Goal: Task Accomplishment & Management: Manage account settings

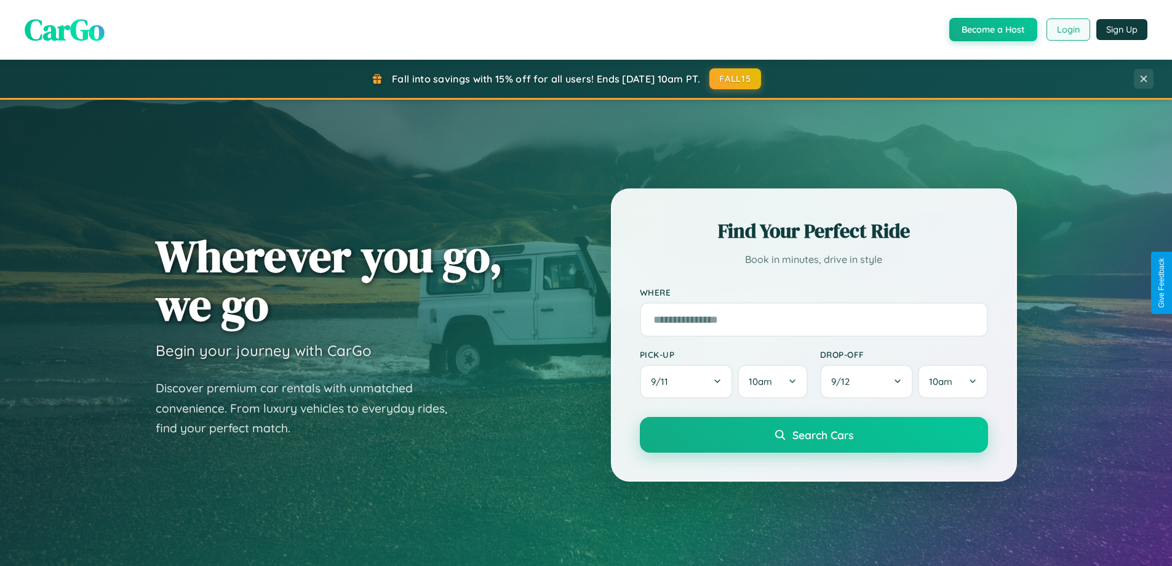
click at [1068, 30] on button "Login" at bounding box center [1069, 29] width 44 height 22
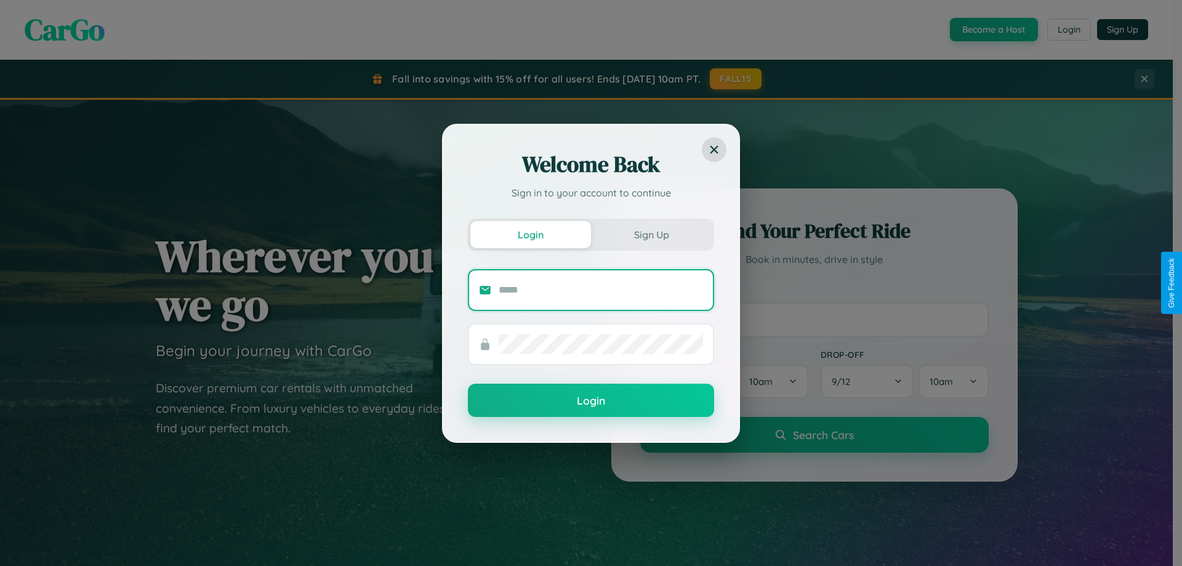
click at [601, 289] on input "text" at bounding box center [600, 290] width 204 height 20
type input "**********"
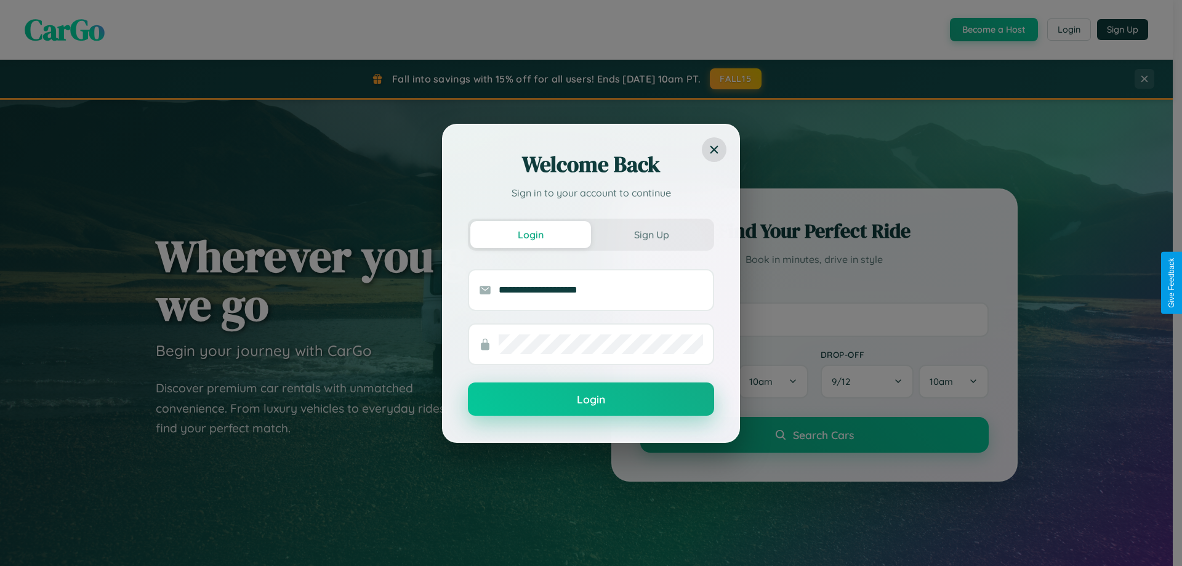
click at [591, 399] on button "Login" at bounding box center [591, 398] width 246 height 33
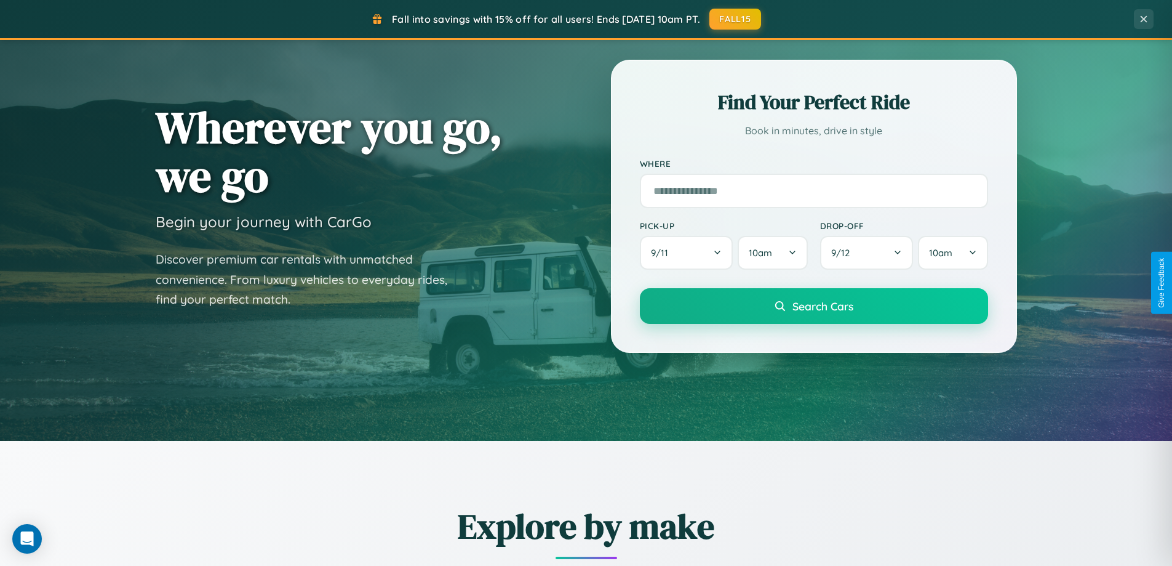
scroll to position [530, 0]
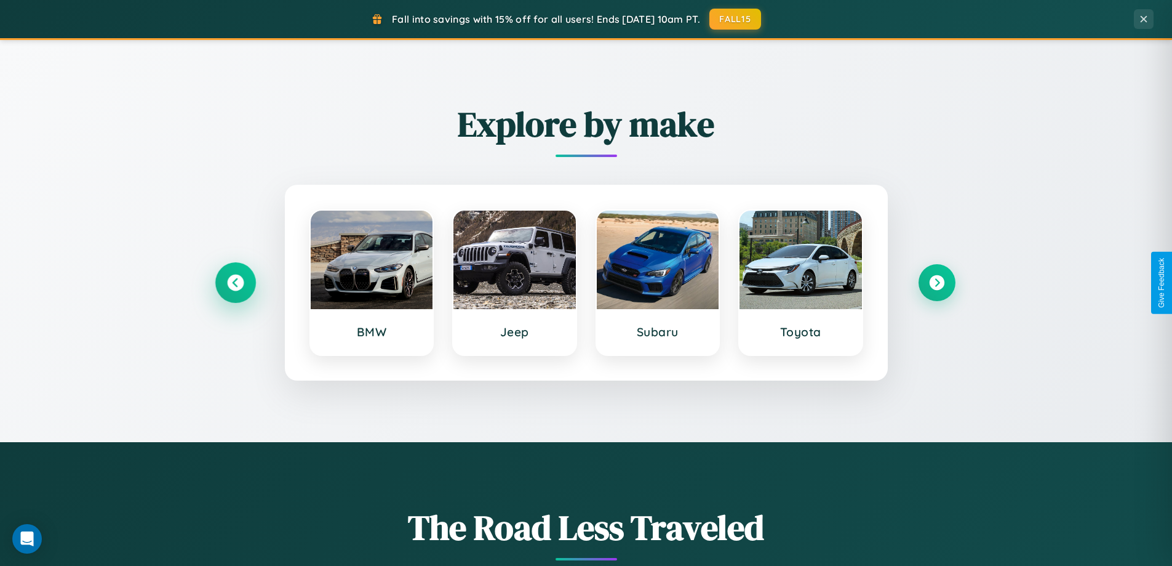
click at [235, 282] on icon at bounding box center [235, 282] width 17 height 17
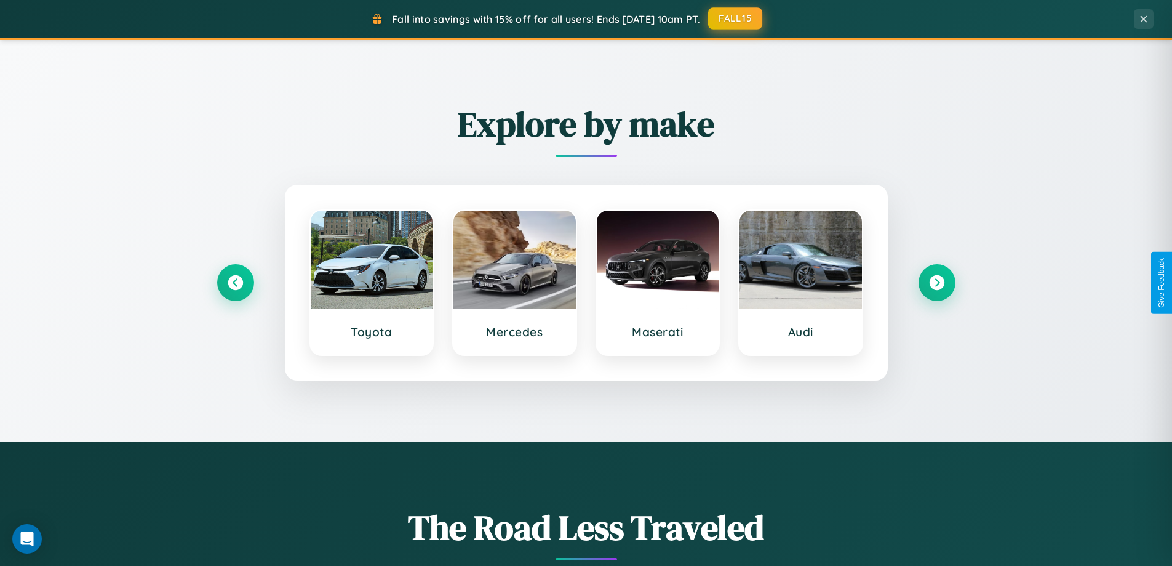
click at [736, 18] on button "FALL15" at bounding box center [735, 18] width 54 height 22
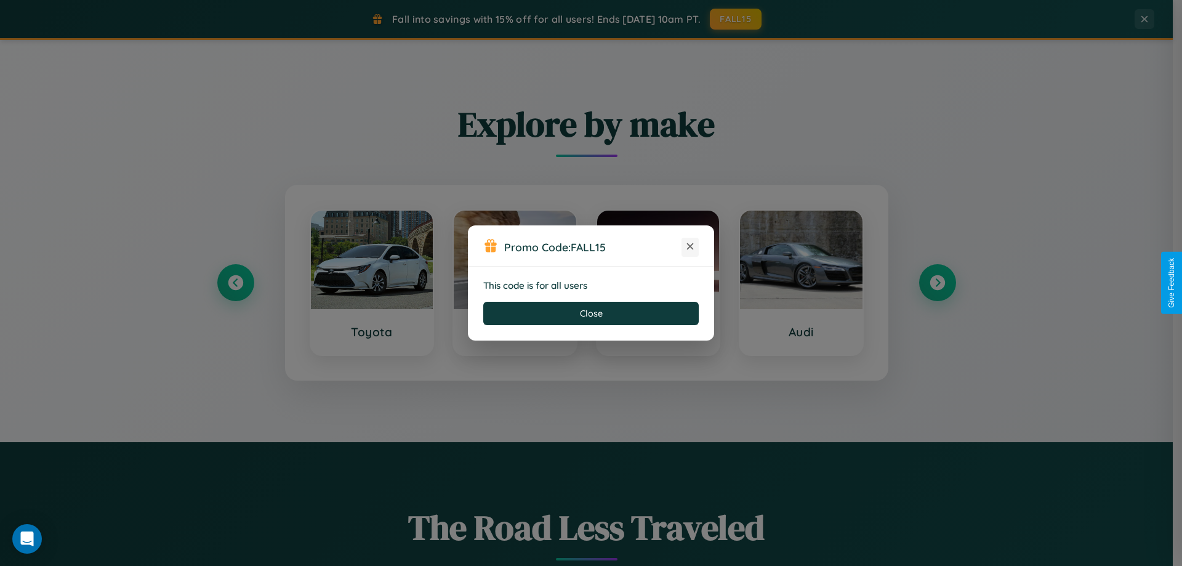
click at [690, 247] on icon at bounding box center [690, 246] width 12 height 12
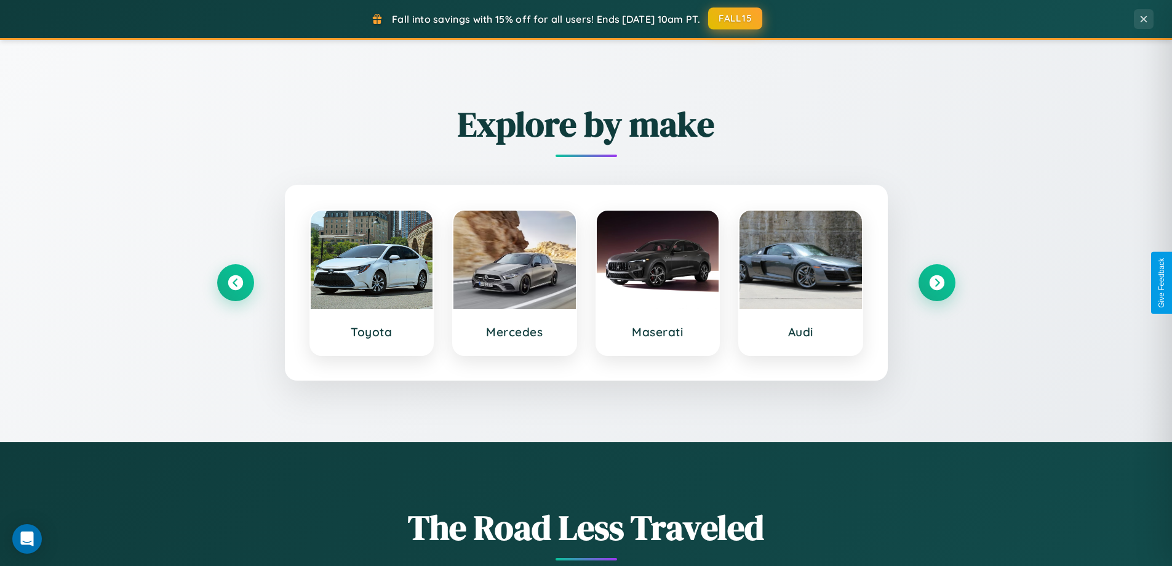
click at [736, 18] on button "FALL15" at bounding box center [735, 18] width 54 height 22
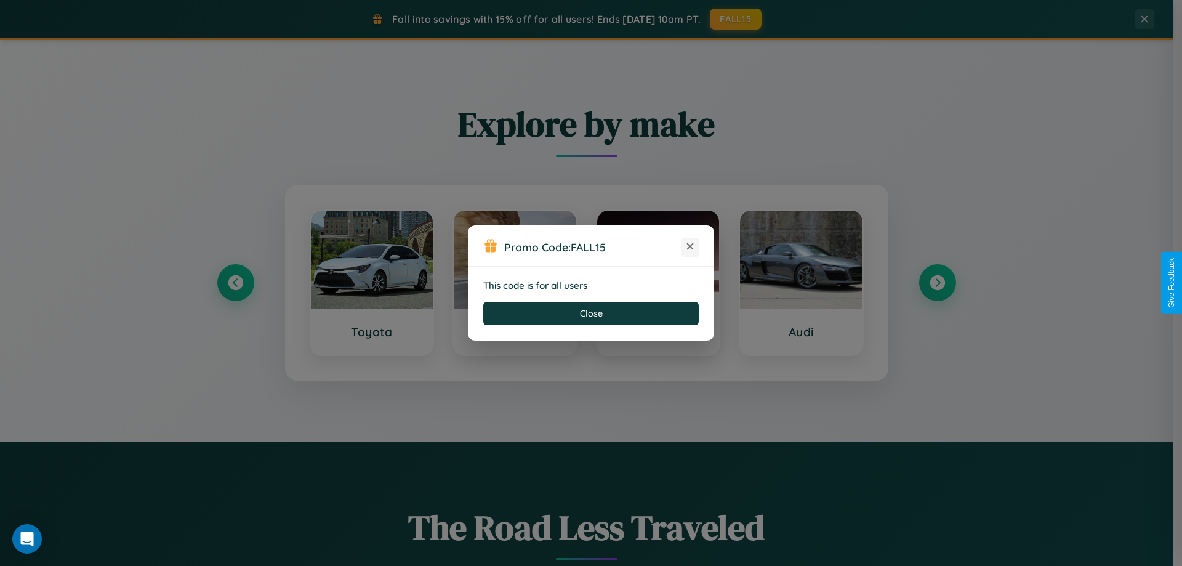
click at [690, 247] on icon at bounding box center [690, 246] width 12 height 12
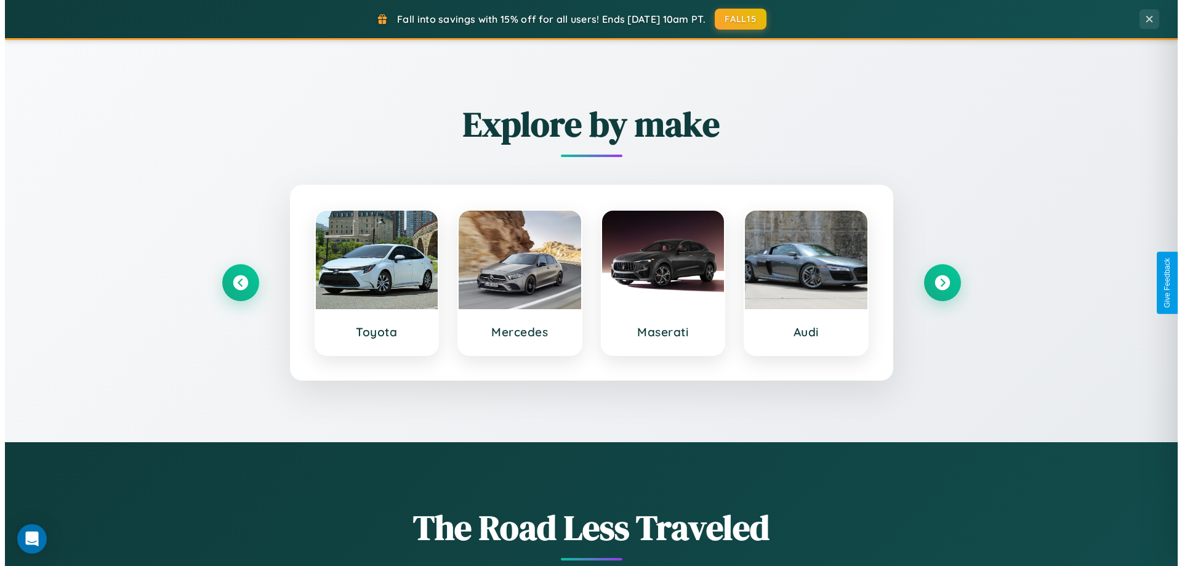
scroll to position [0, 0]
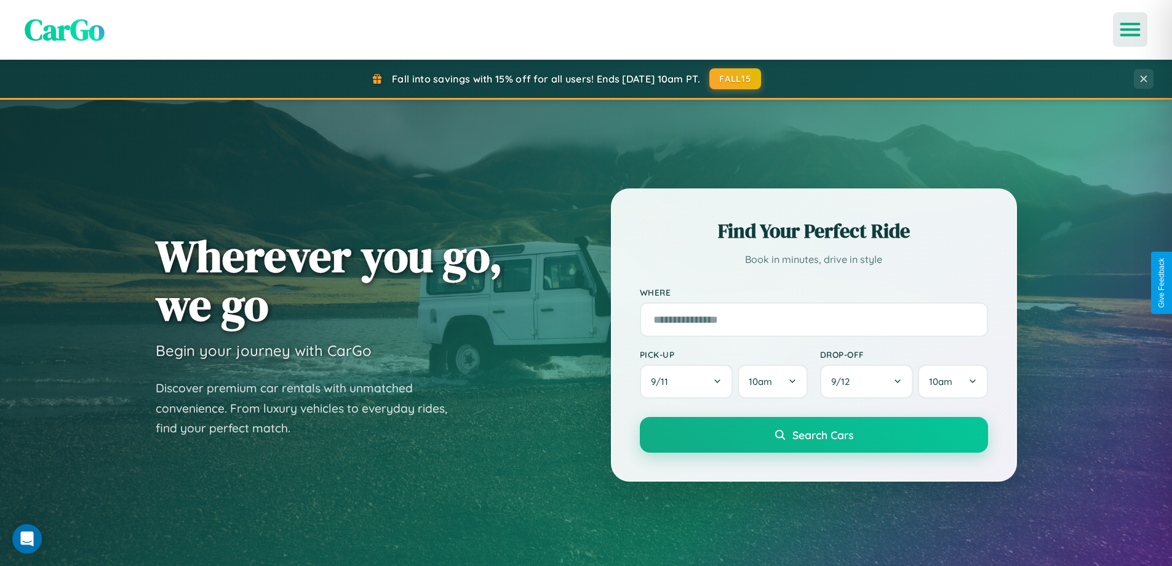
click at [1130, 30] on icon "Open menu" at bounding box center [1131, 29] width 18 height 11
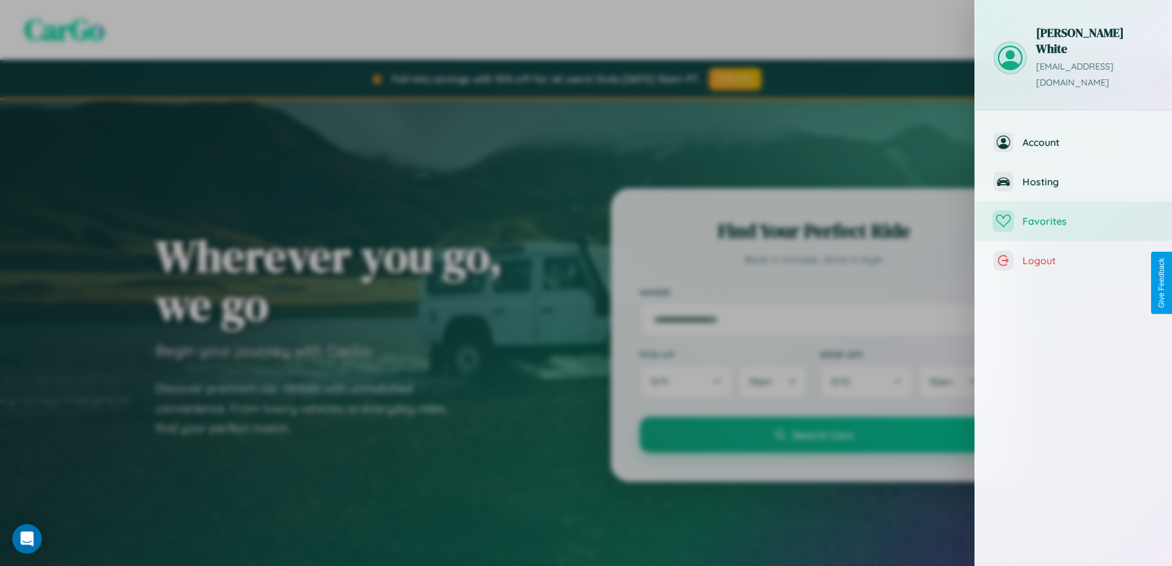
click at [1074, 215] on span "Favorites" at bounding box center [1088, 221] width 131 height 12
